Goal: Task Accomplishment & Management: Use online tool/utility

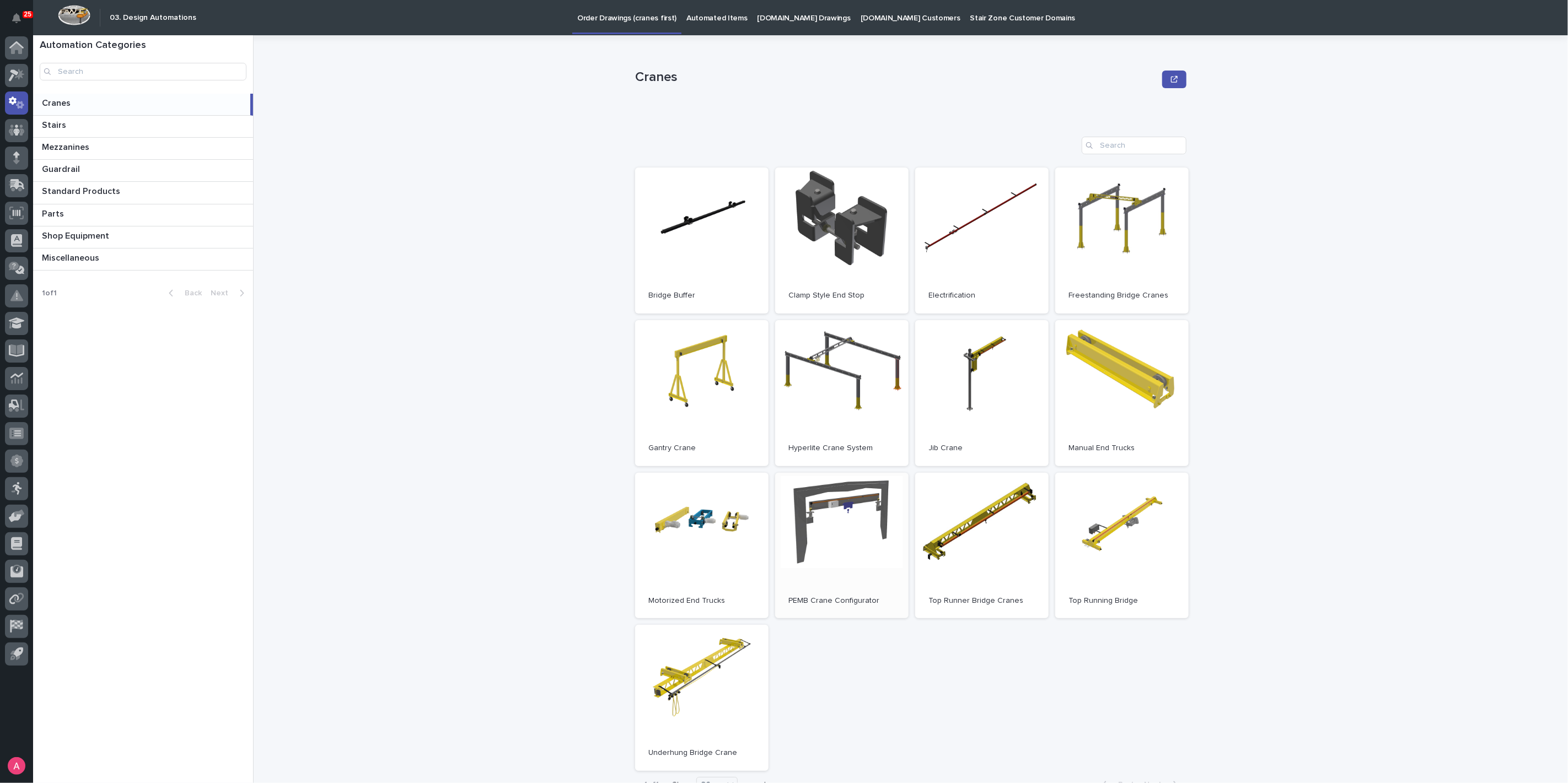
click at [863, 551] on link "Open" at bounding box center [842, 546] width 133 height 146
click at [698, 9] on p "Automated Items" at bounding box center [717, 12] width 61 height 23
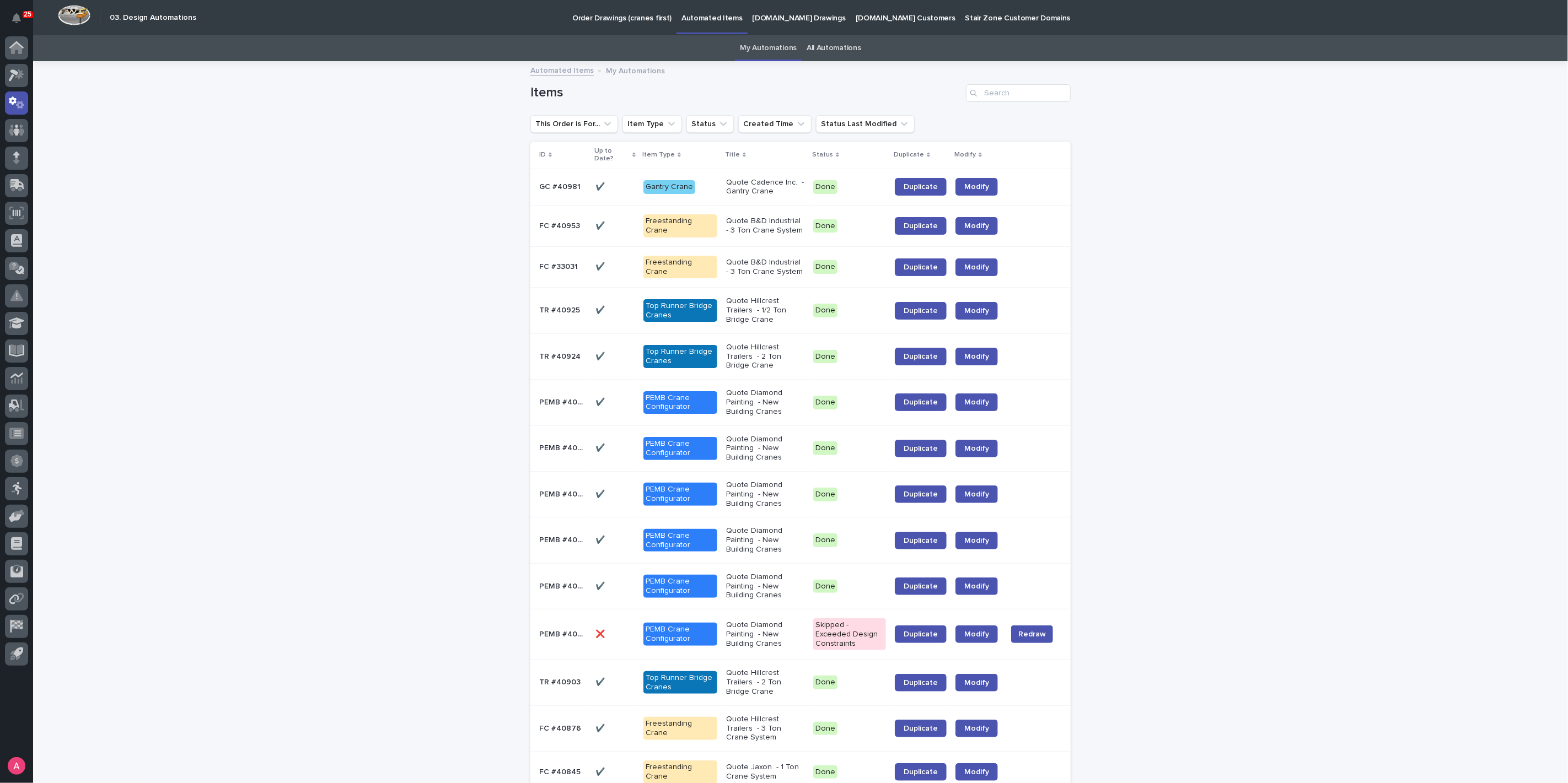
click at [783, 572] on p "Quote Diamond Painting - New Building Cranes" at bounding box center [765, 586] width 79 height 27
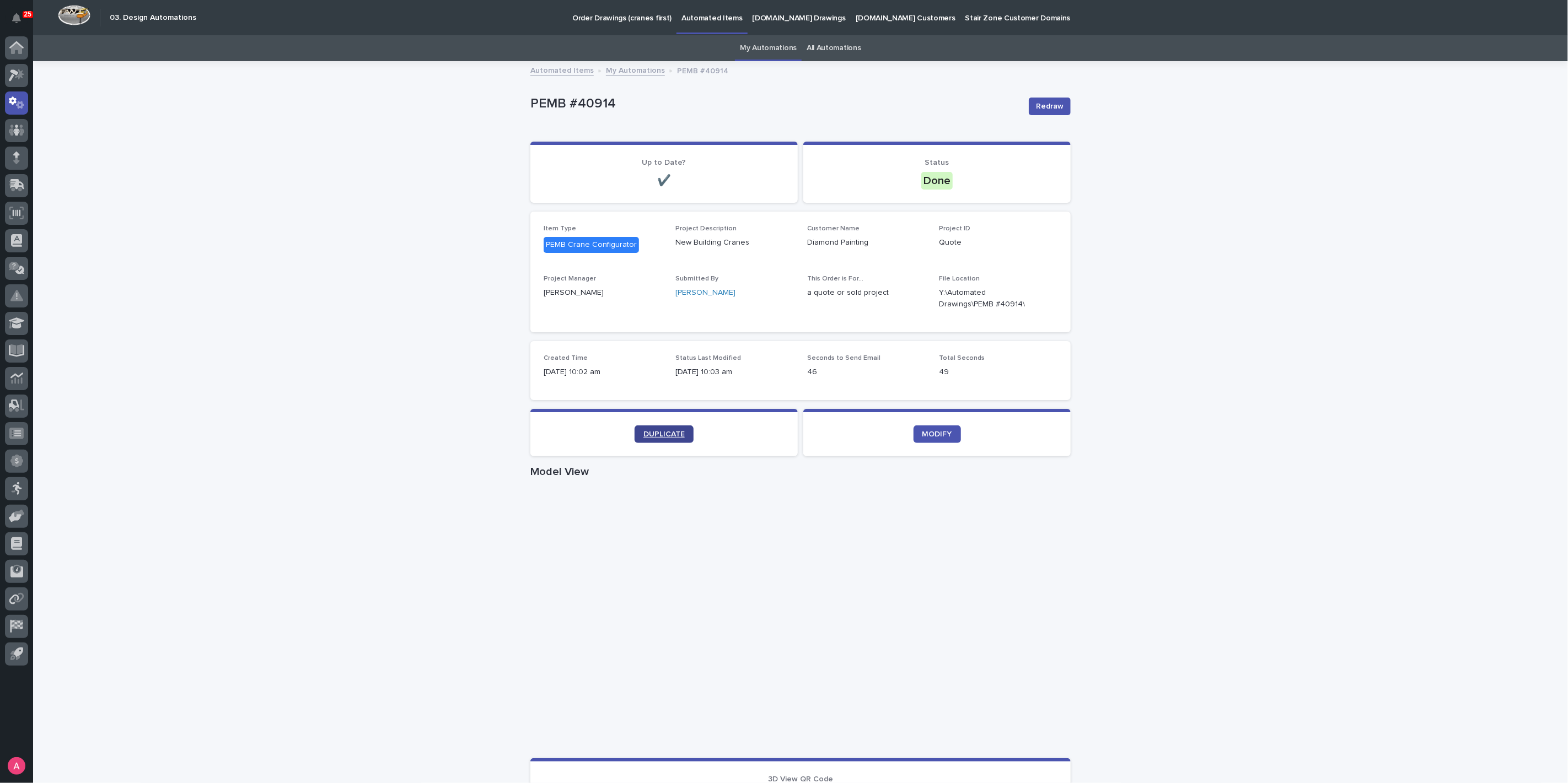
click at [673, 433] on span "DUPLICATE" at bounding box center [664, 434] width 41 height 8
click at [21, 73] on icon at bounding box center [19, 74] width 9 height 11
click at [674, 437] on span "DUPLICATE" at bounding box center [664, 434] width 41 height 8
